Goal: Task Accomplishment & Management: Manage account settings

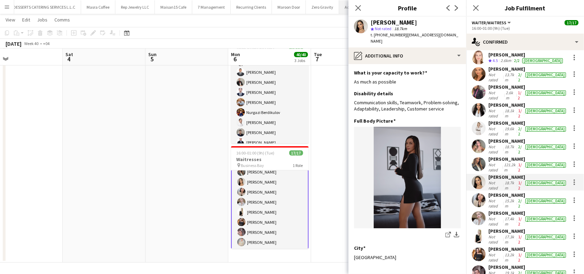
scroll to position [37, 0]
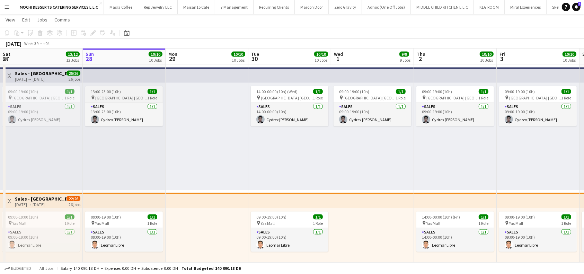
scroll to position [0, 166]
click at [113, 90] on span "13:00-23:00 (10h)" at bounding box center [105, 91] width 30 height 5
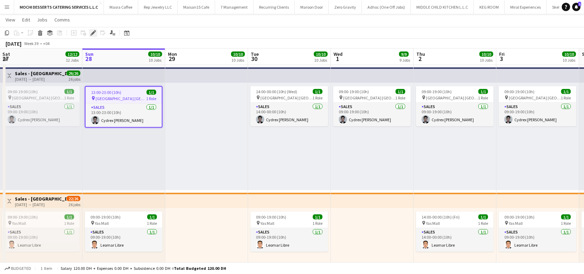
click at [91, 30] on icon "Edit" at bounding box center [93, 33] width 6 height 6
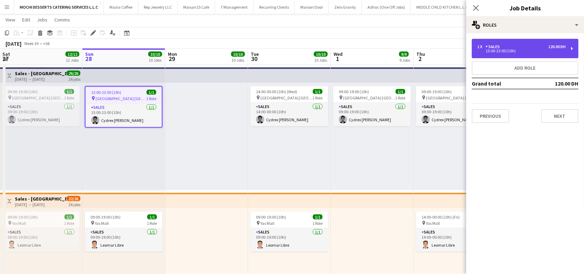
click at [572, 48] on div "1 x Sales 120.00 DH 13:00-23:00 (10h)" at bounding box center [525, 48] width 107 height 19
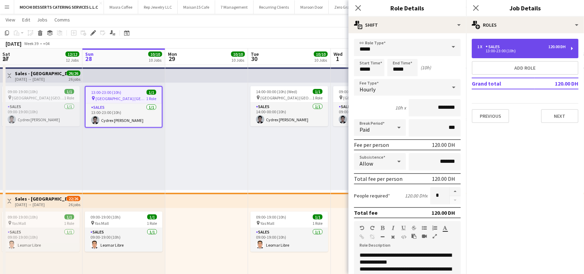
click at [574, 47] on div "1 x Sales 120.00 DH 13:00-23:00 (10h)" at bounding box center [525, 48] width 107 height 19
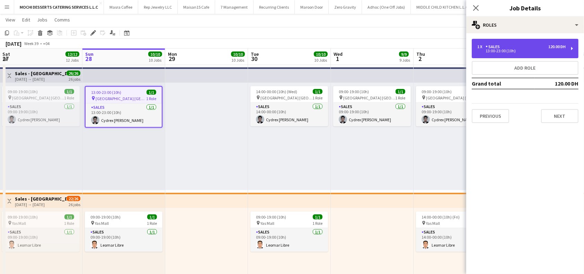
click at [574, 47] on div "1 x Sales 120.00 DH 13:00-23:00 (10h)" at bounding box center [525, 48] width 107 height 19
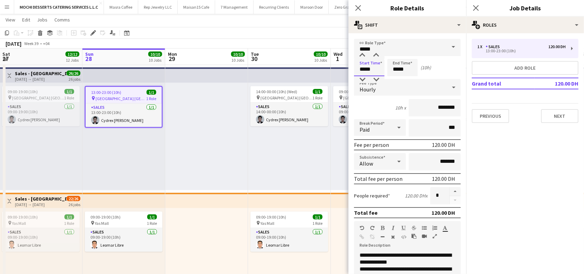
drag, startPoint x: 374, startPoint y: 71, endPoint x: 346, endPoint y: 71, distance: 27.7
type input "*****"
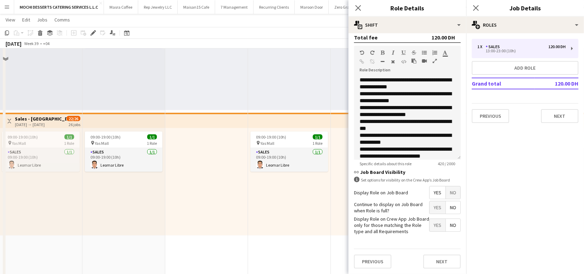
scroll to position [1154, 0]
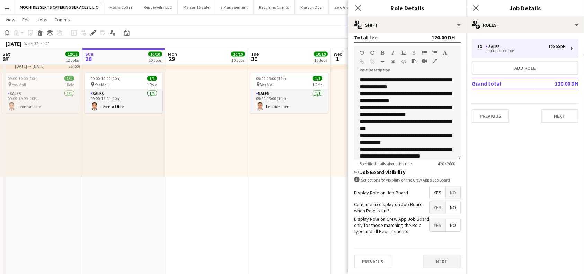
type input "*****"
click at [428, 259] on button "Next" at bounding box center [441, 262] width 37 height 14
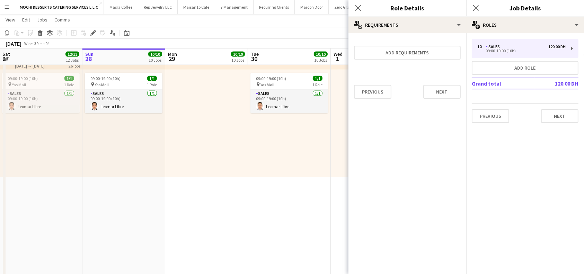
scroll to position [0, 0]
click at [447, 92] on button "Next" at bounding box center [441, 92] width 37 height 14
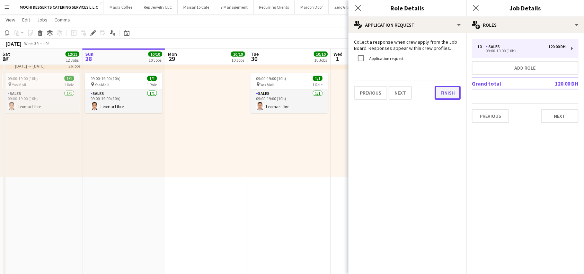
click at [449, 94] on button "Finish" at bounding box center [448, 93] width 26 height 14
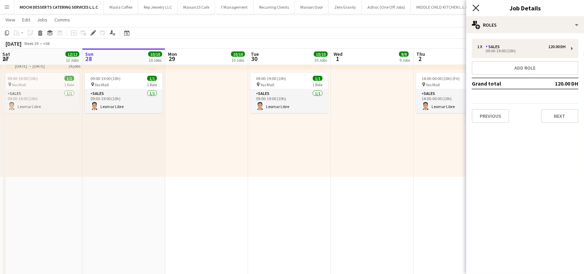
click at [479, 9] on icon "Close pop-in" at bounding box center [475, 8] width 7 height 7
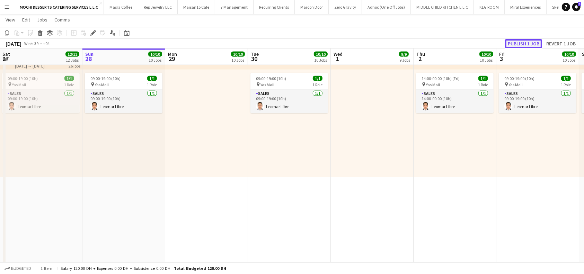
click at [519, 41] on button "Publish 1 job" at bounding box center [523, 43] width 37 height 9
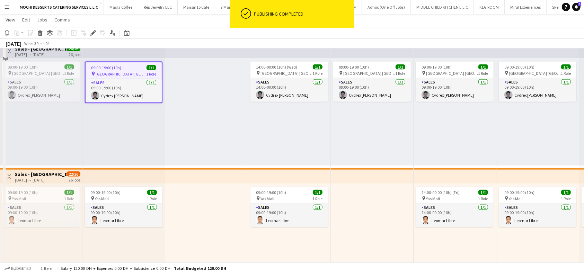
scroll to position [1062, 0]
